Goal: Check status: Check status

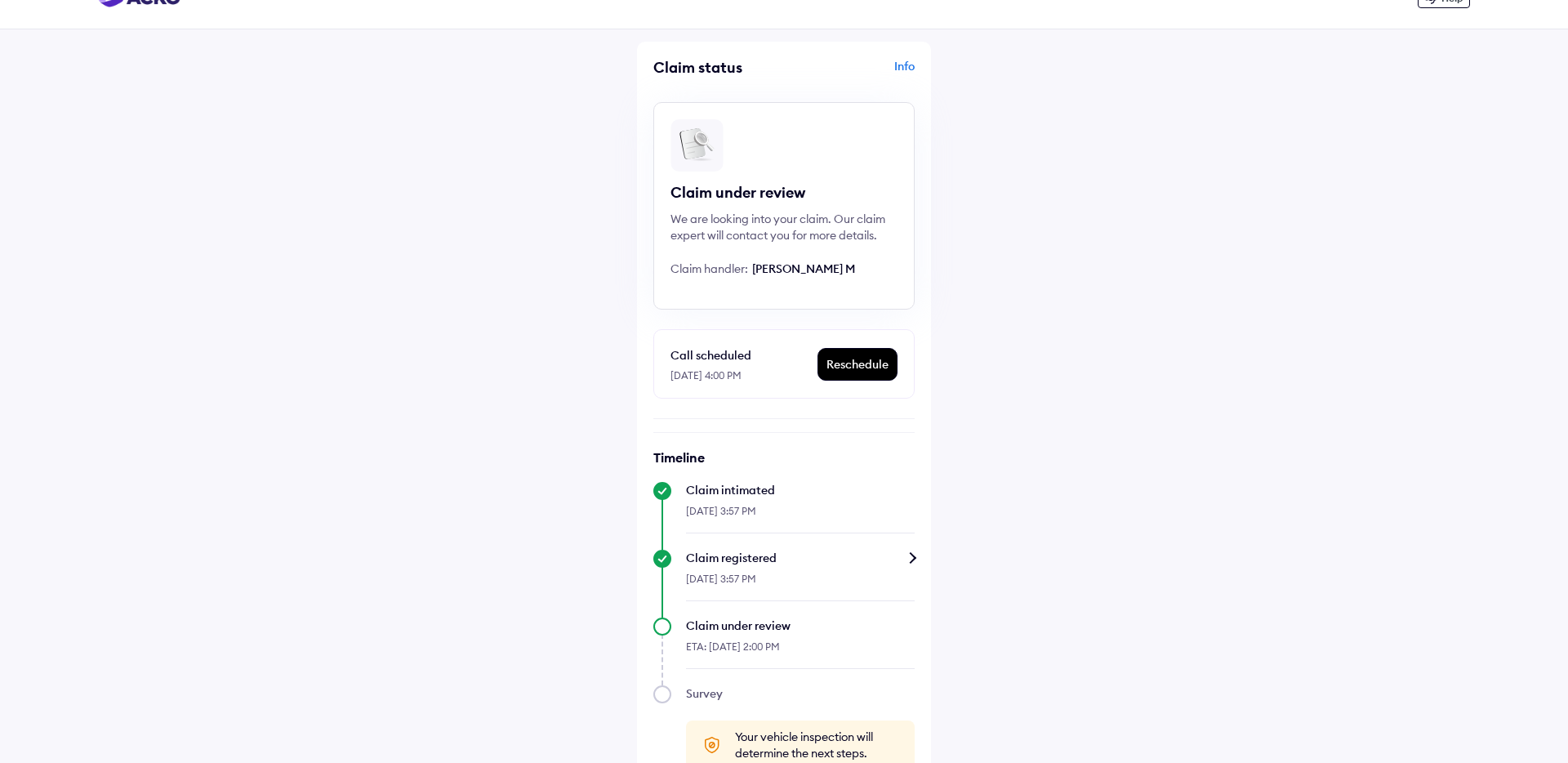
scroll to position [71, 0]
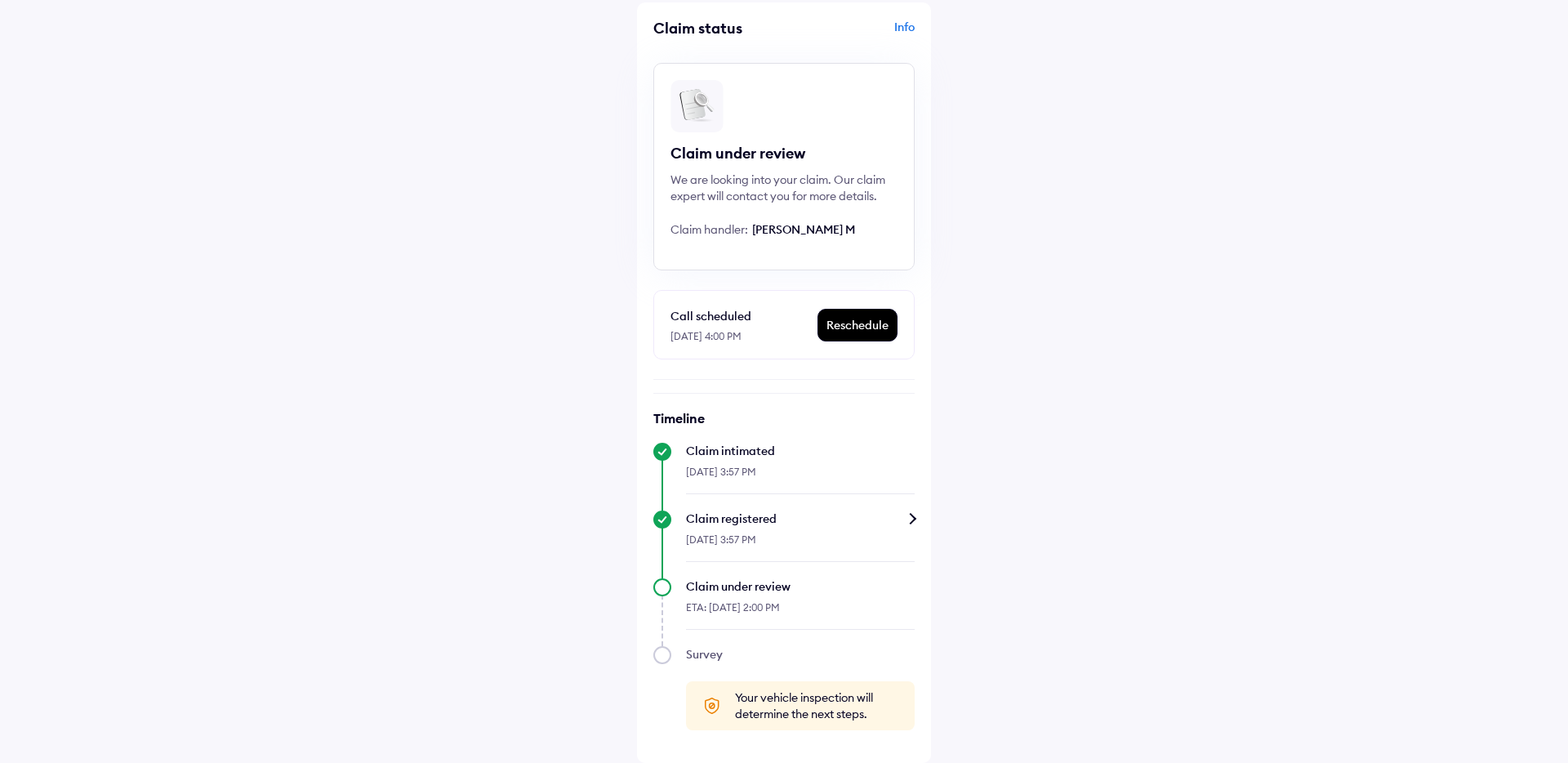
click at [731, 524] on div "Claim registered" at bounding box center [800, 518] width 229 height 16
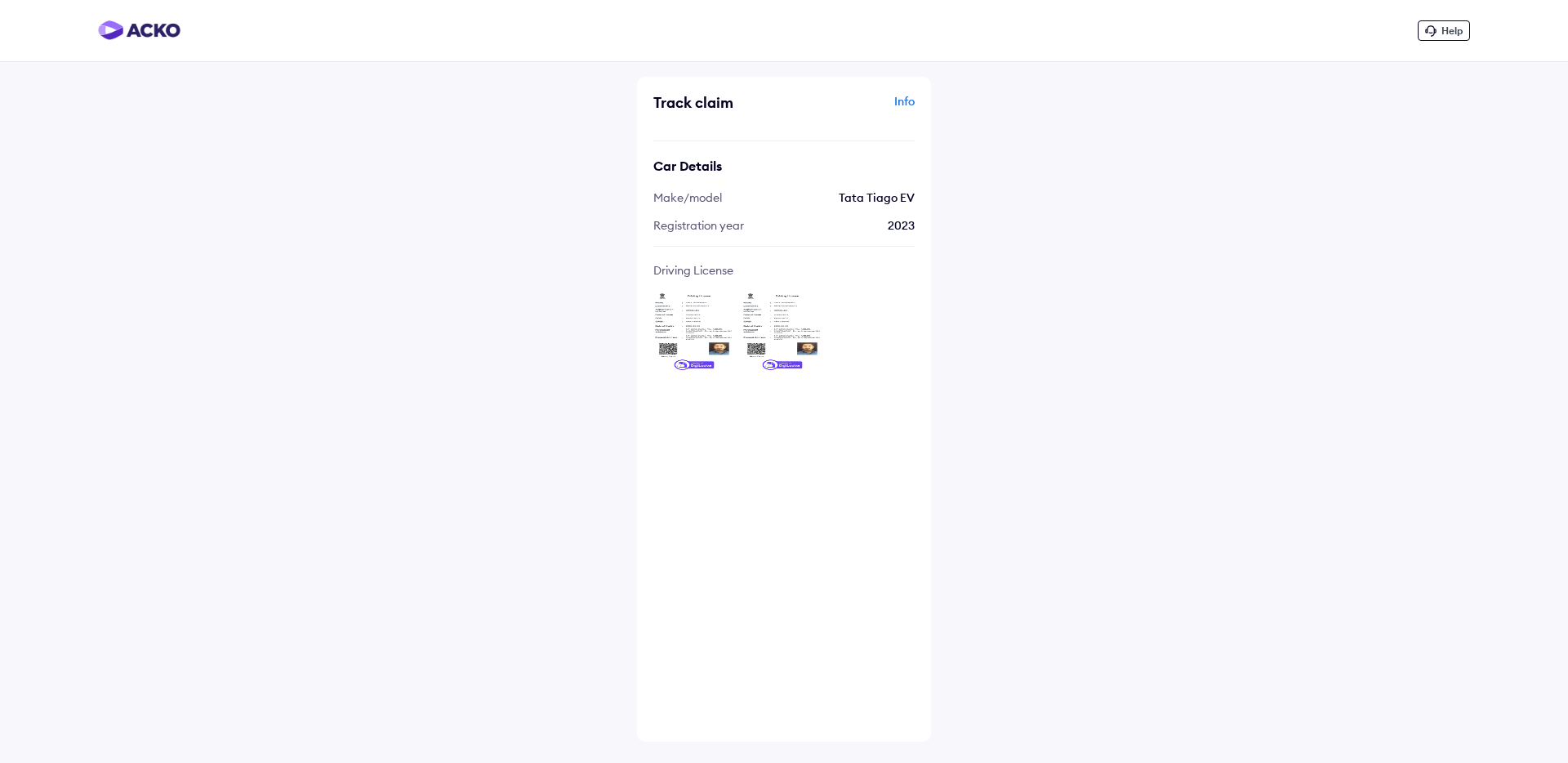
click at [690, 316] on img at bounding box center [693, 331] width 82 height 82
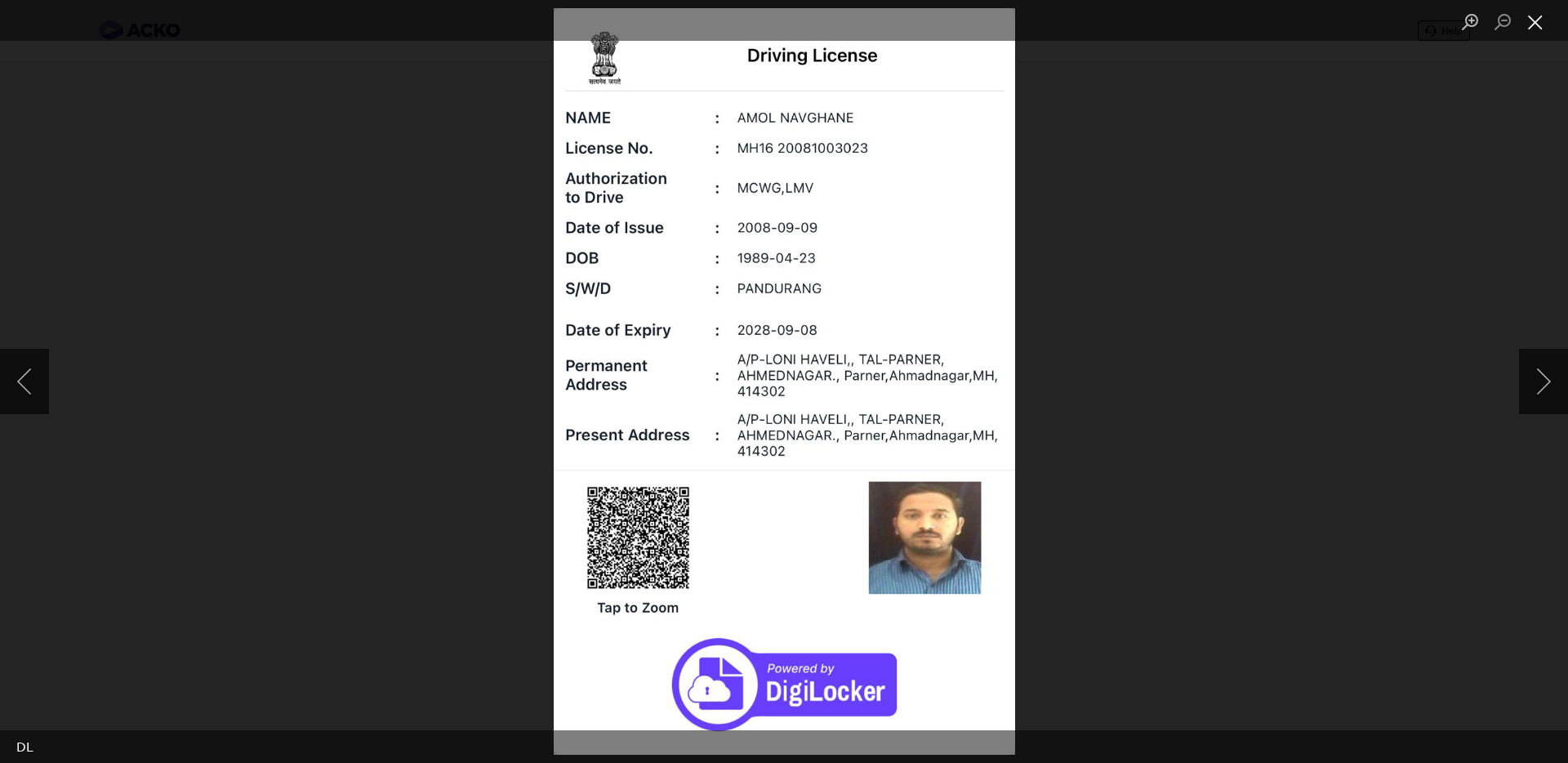
click at [1539, 27] on button "Close lightbox" at bounding box center [1535, 22] width 33 height 28
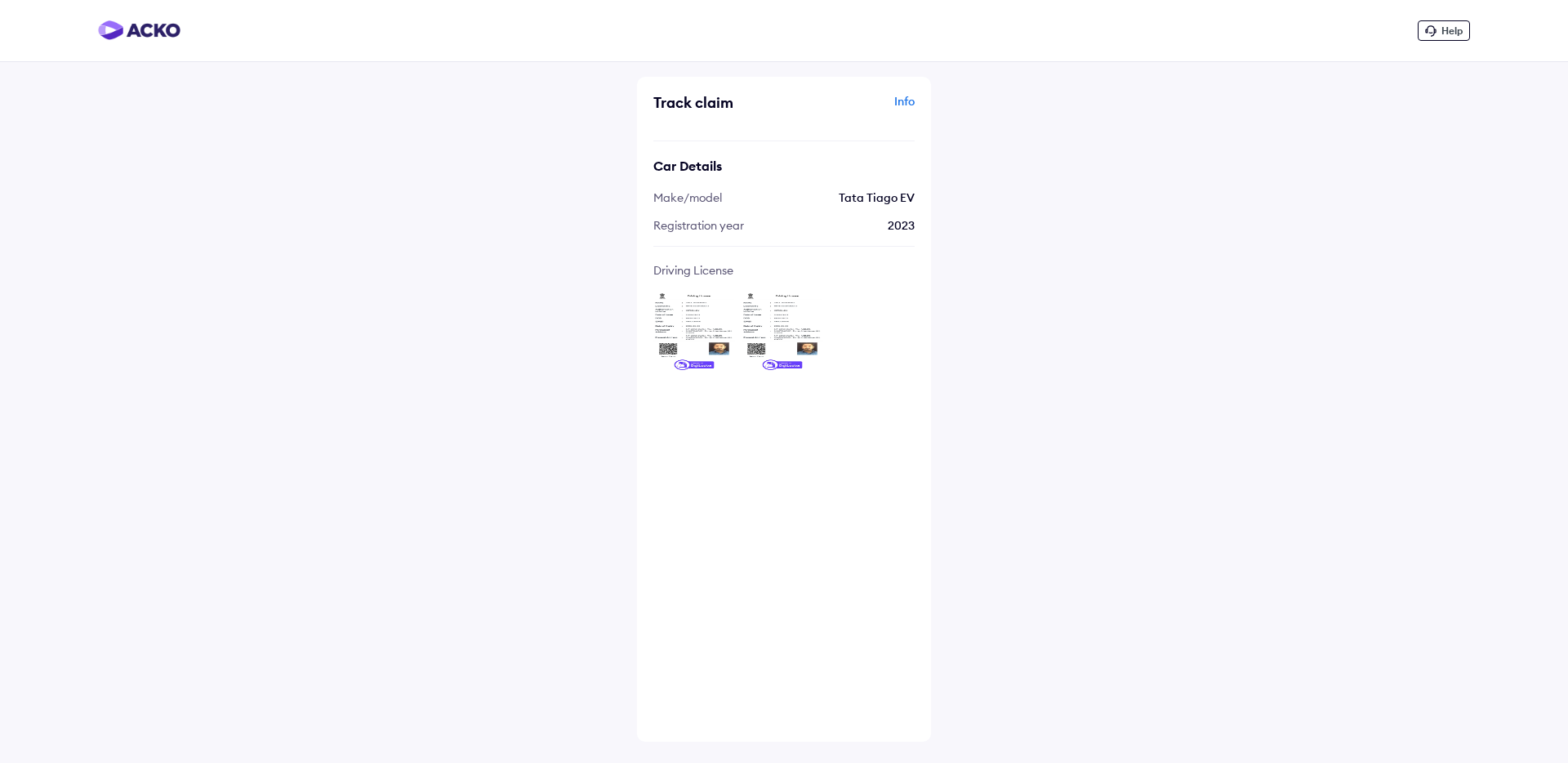
click at [808, 305] on img at bounding box center [781, 331] width 82 height 82
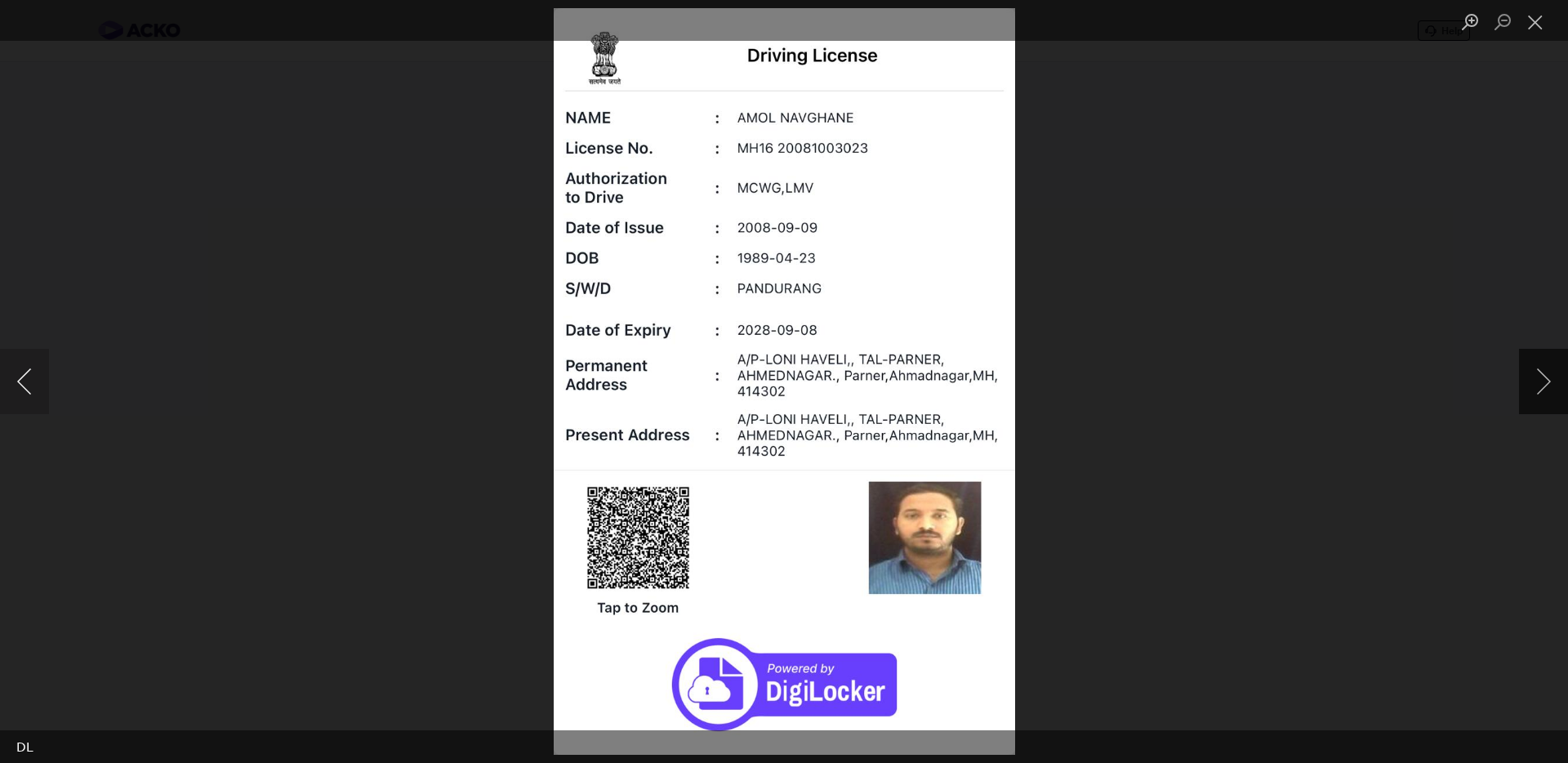
click at [26, 367] on button "Previous image" at bounding box center [24, 381] width 49 height 65
click at [1537, 380] on button "Next image" at bounding box center [1542, 381] width 49 height 65
click at [1531, 29] on button "Close lightbox" at bounding box center [1535, 22] width 33 height 28
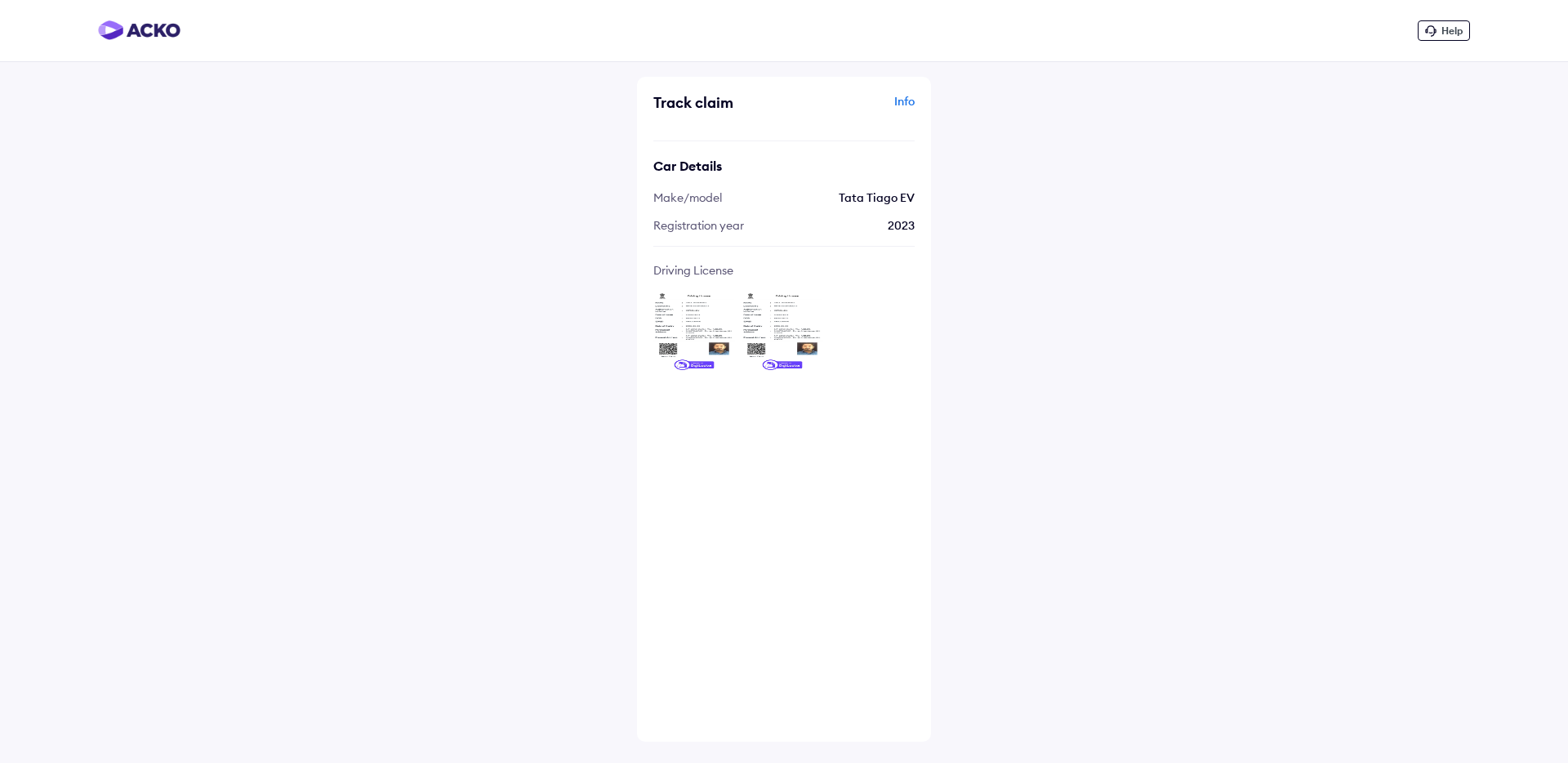
click at [892, 93] on div "Info" at bounding box center [851, 109] width 126 height 31
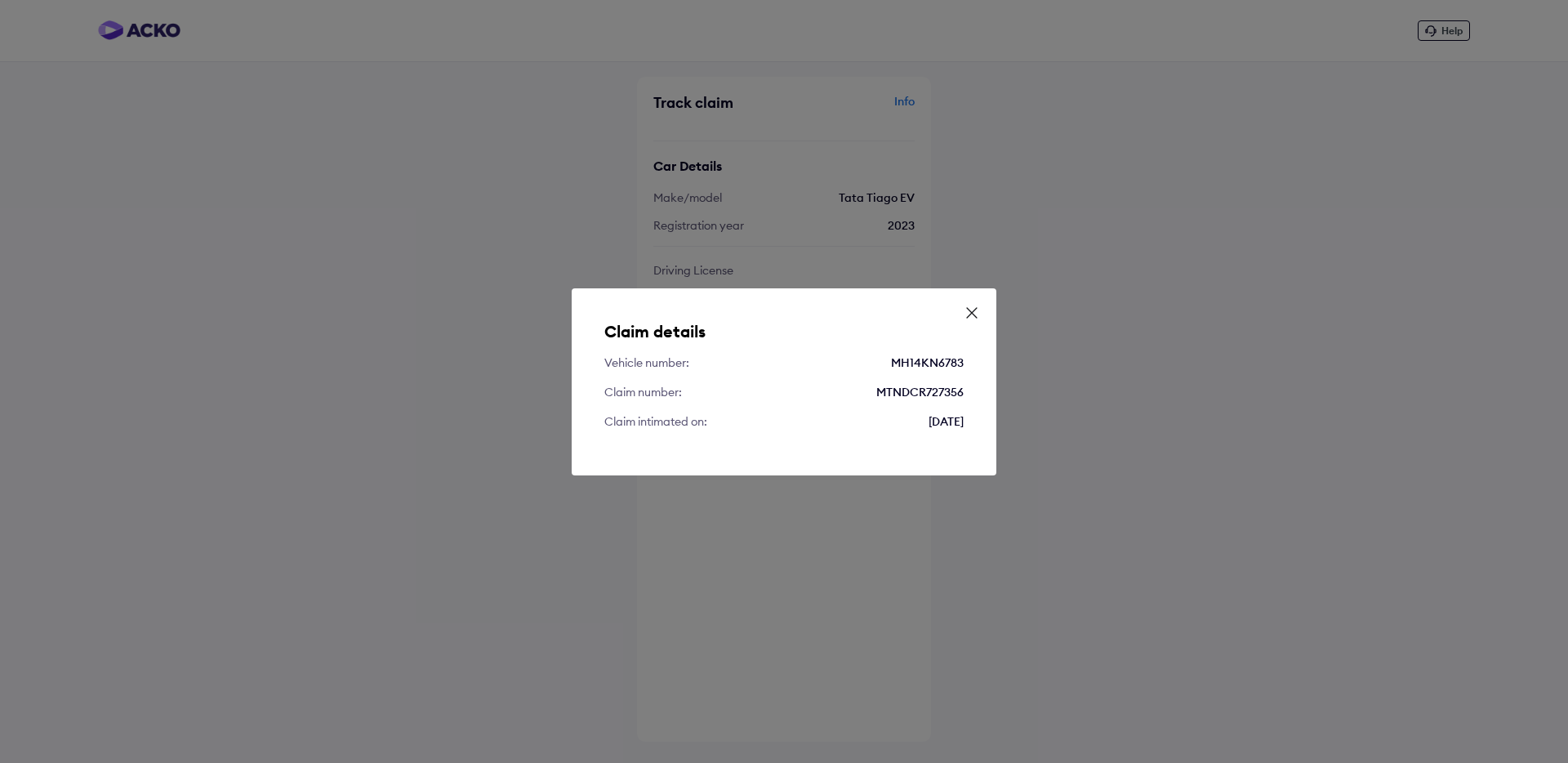
click at [973, 311] on icon at bounding box center [972, 312] width 10 height 10
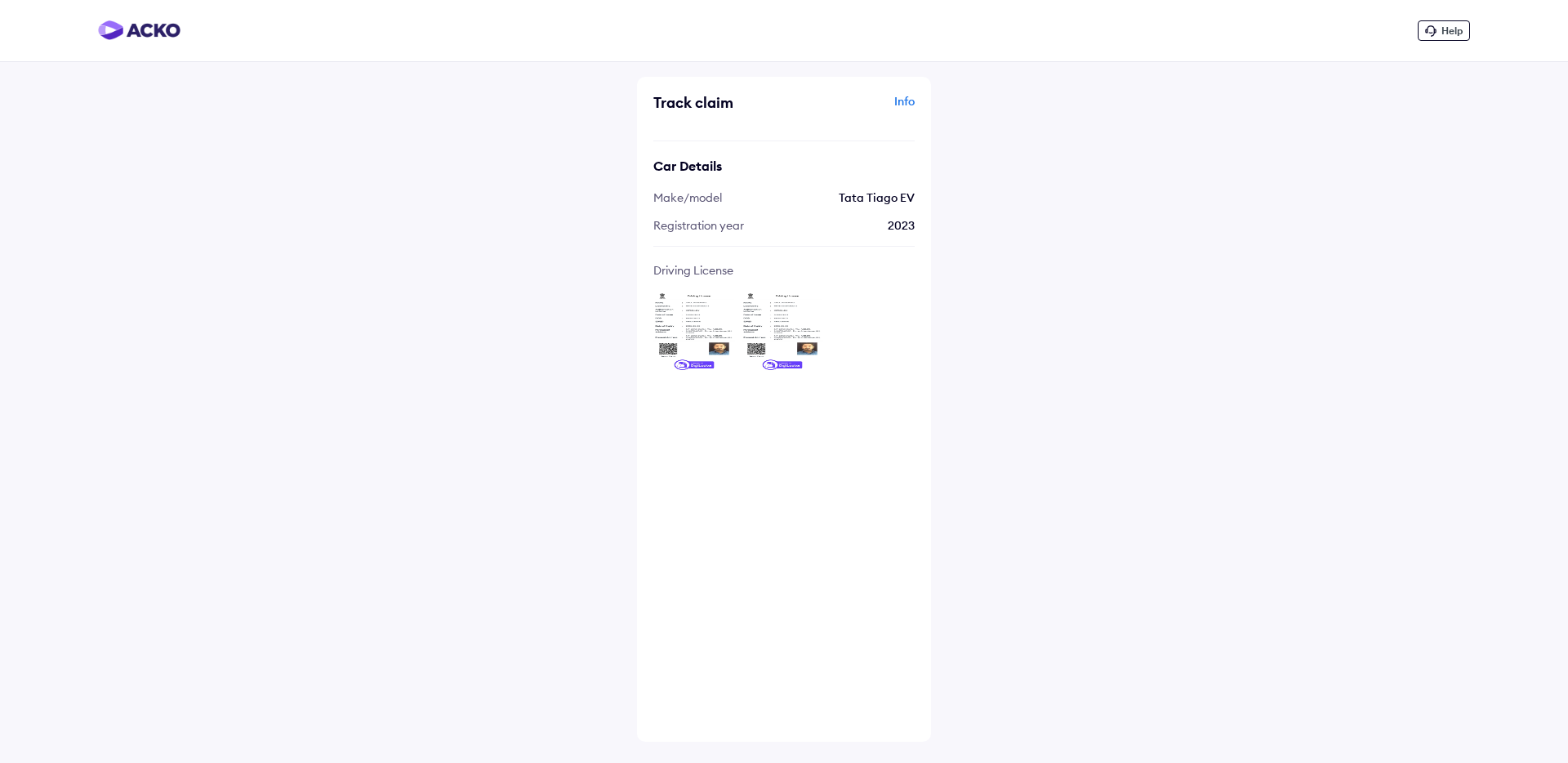
click at [131, 34] on img at bounding box center [139, 29] width 82 height 19
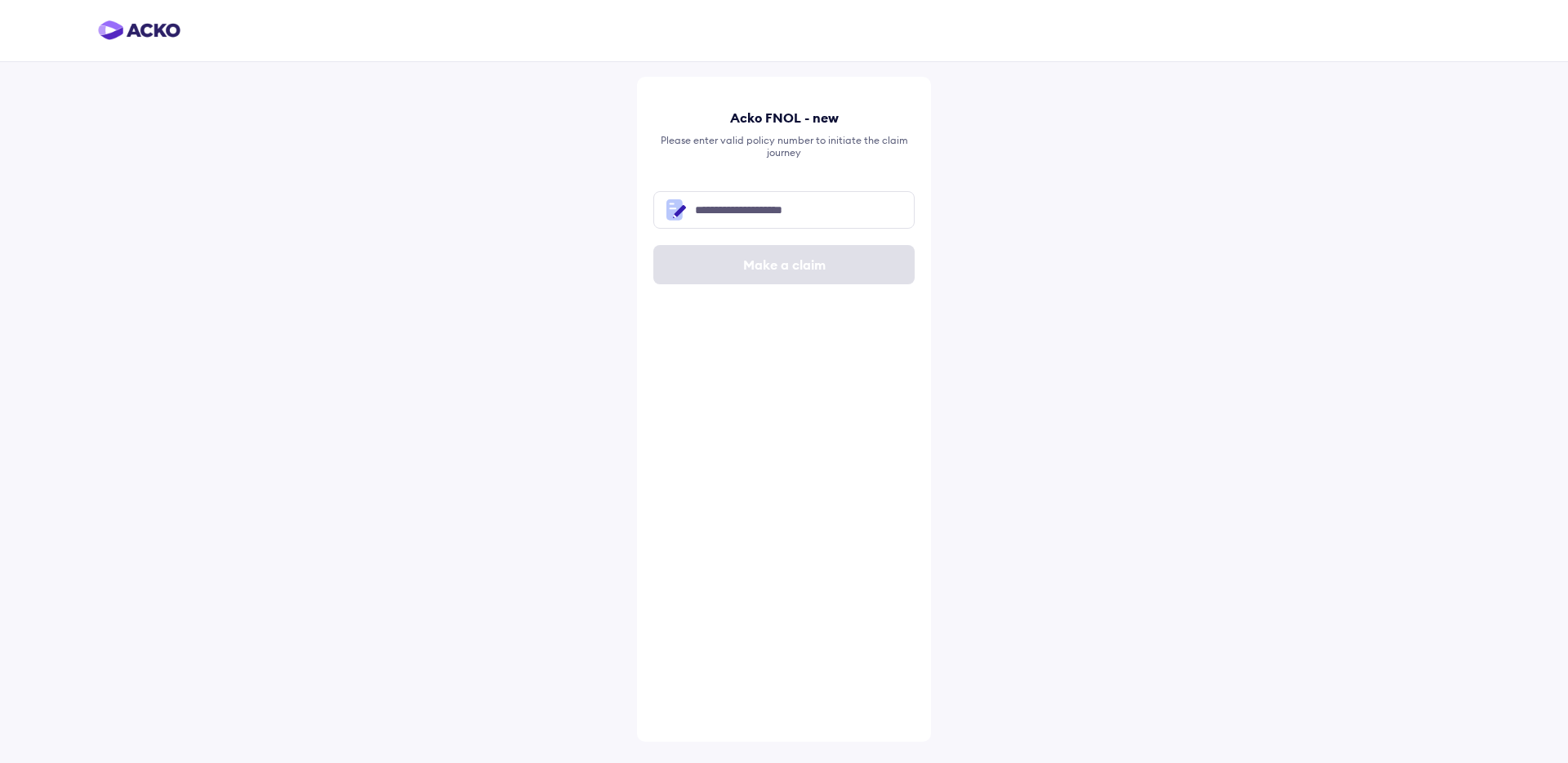
click at [148, 18] on div at bounding box center [784, 31] width 1568 height 62
click at [147, 26] on img at bounding box center [139, 29] width 82 height 19
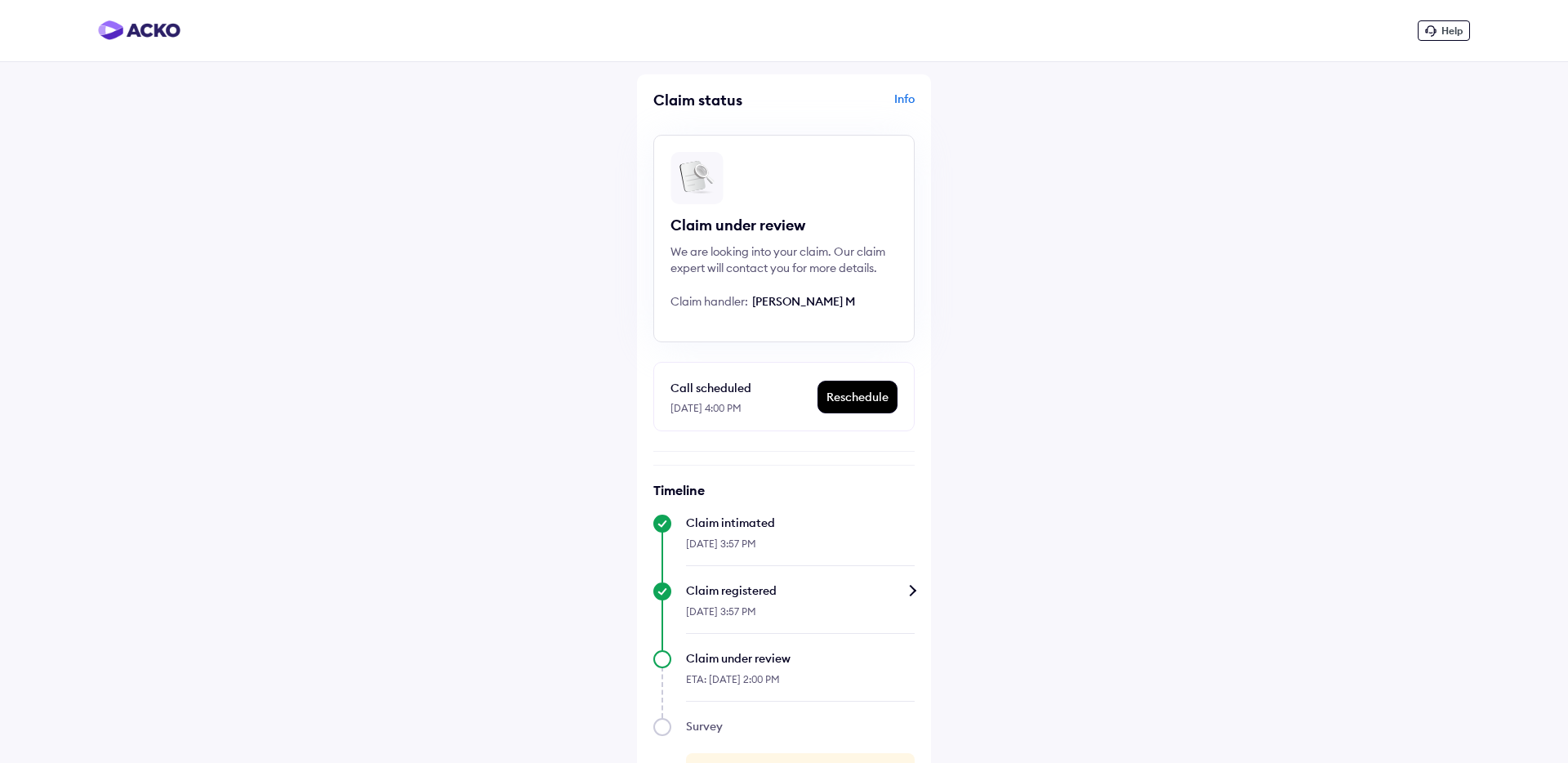
scroll to position [71, 0]
